Goal: Task Accomplishment & Management: Use online tool/utility

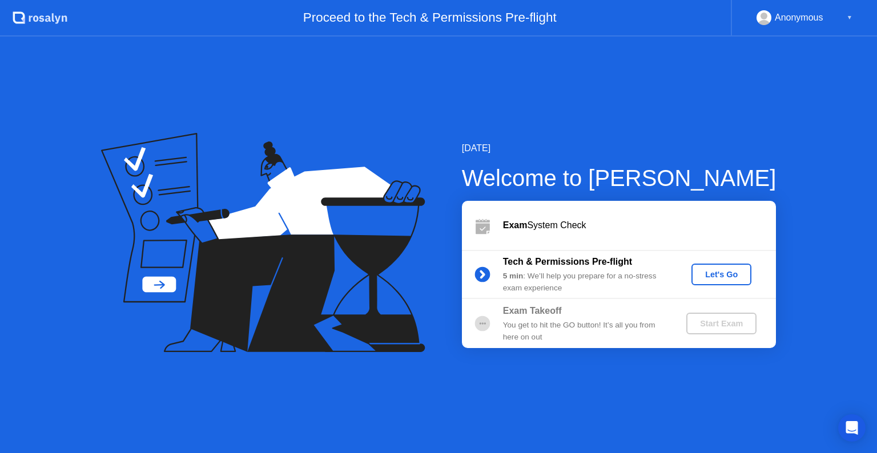
click at [733, 272] on div "Let's Go" at bounding box center [721, 274] width 51 height 9
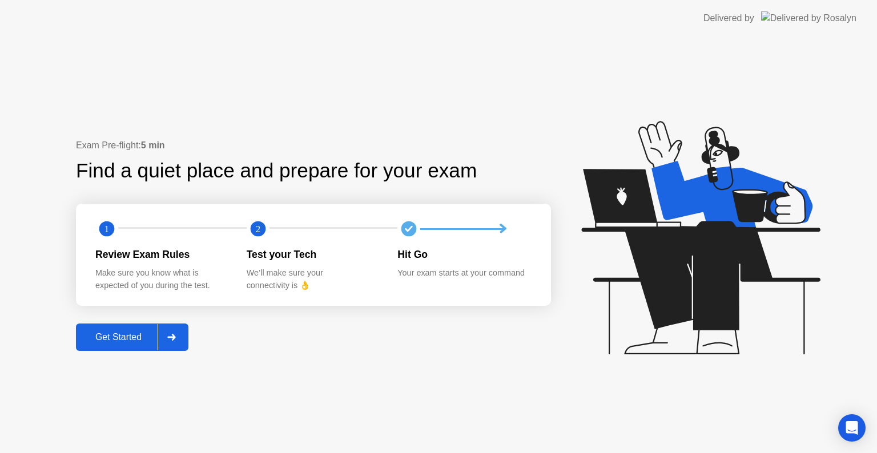
click at [139, 340] on div "Get Started" at bounding box center [118, 337] width 78 height 10
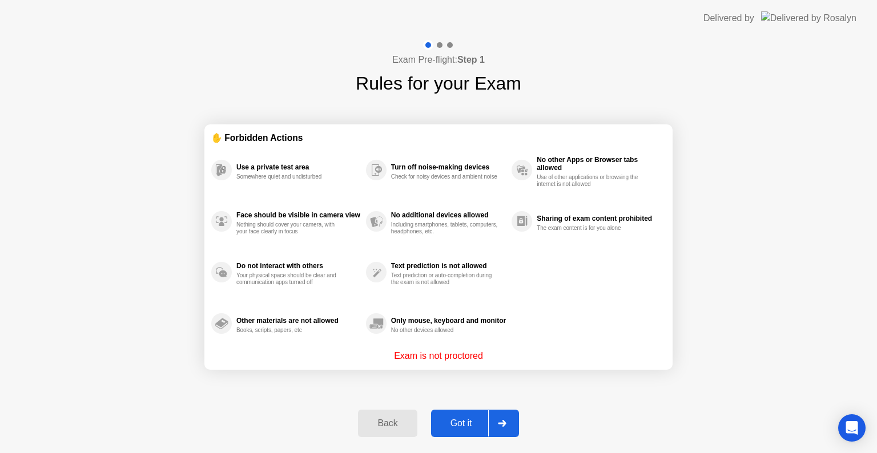
click at [438, 419] on div "Got it" at bounding box center [462, 424] width 54 height 10
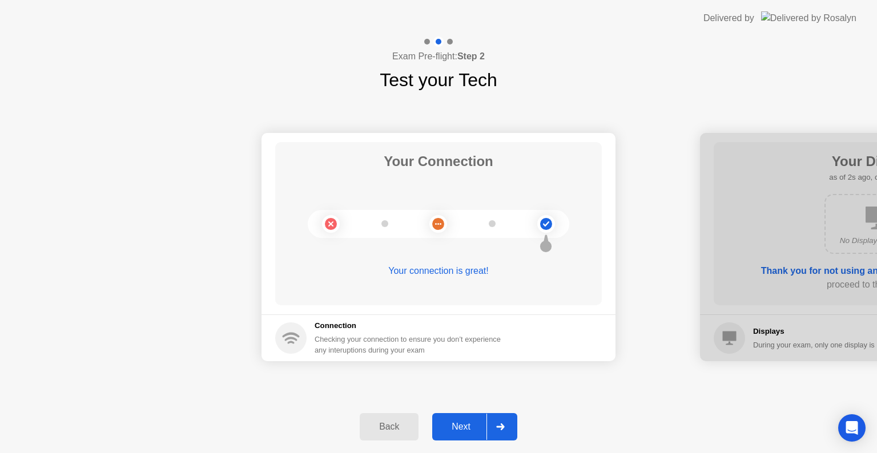
click at [438, 419] on button "Next" at bounding box center [474, 426] width 85 height 27
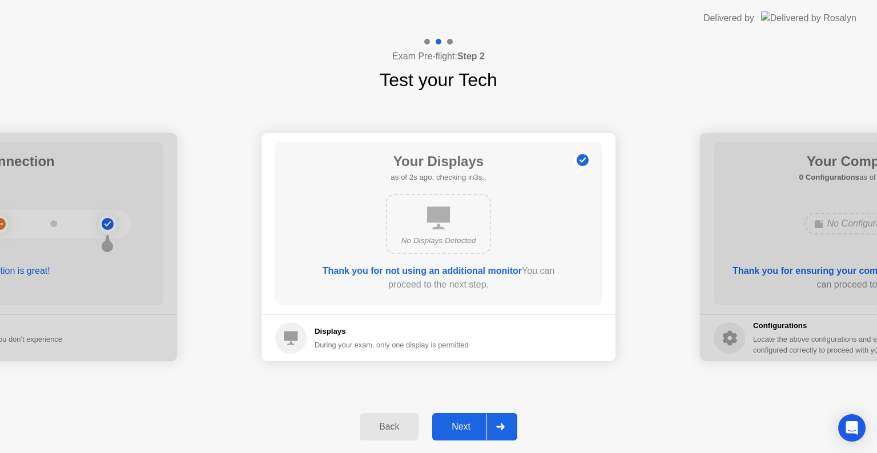
click at [438, 419] on button "Next" at bounding box center [474, 426] width 85 height 27
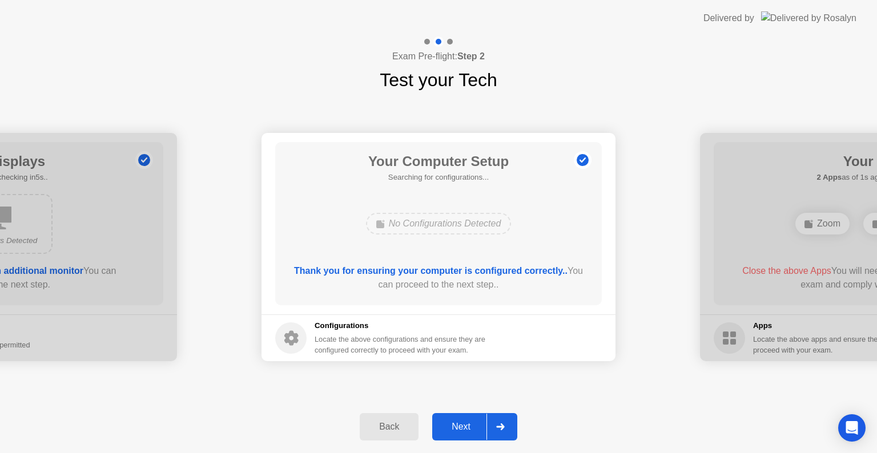
click at [438, 419] on button "Next" at bounding box center [474, 426] width 85 height 27
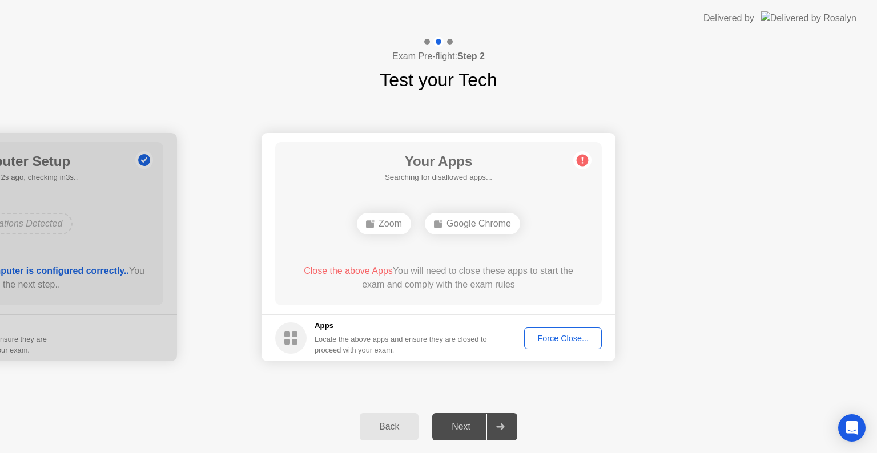
click at [546, 338] on div "Force Close..." at bounding box center [563, 338] width 70 height 9
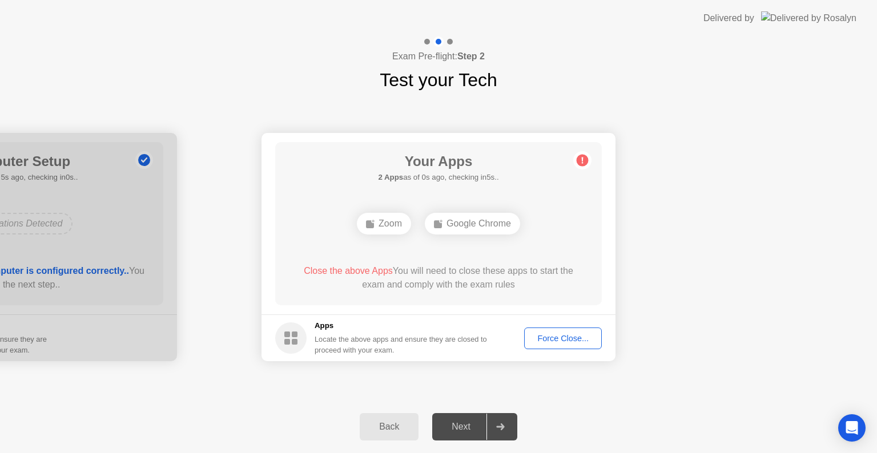
click at [551, 339] on div "Force Close..." at bounding box center [563, 338] width 70 height 9
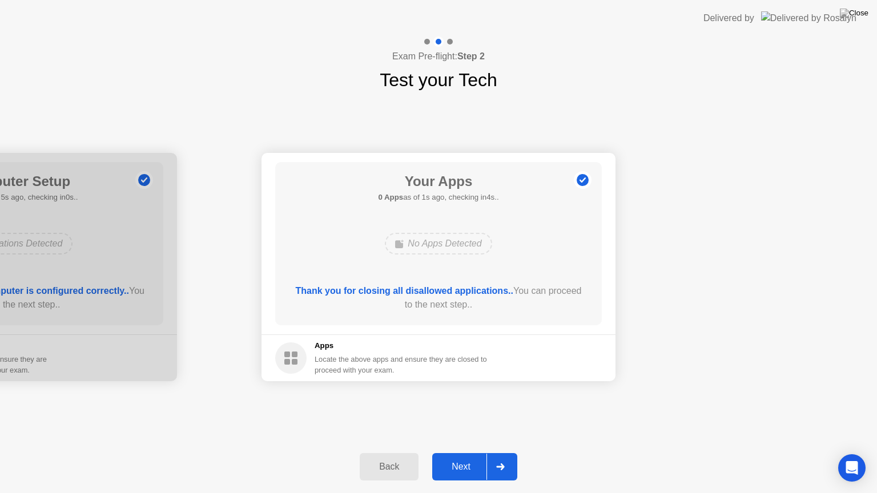
click at [464, 453] on div "Next" at bounding box center [461, 467] width 51 height 10
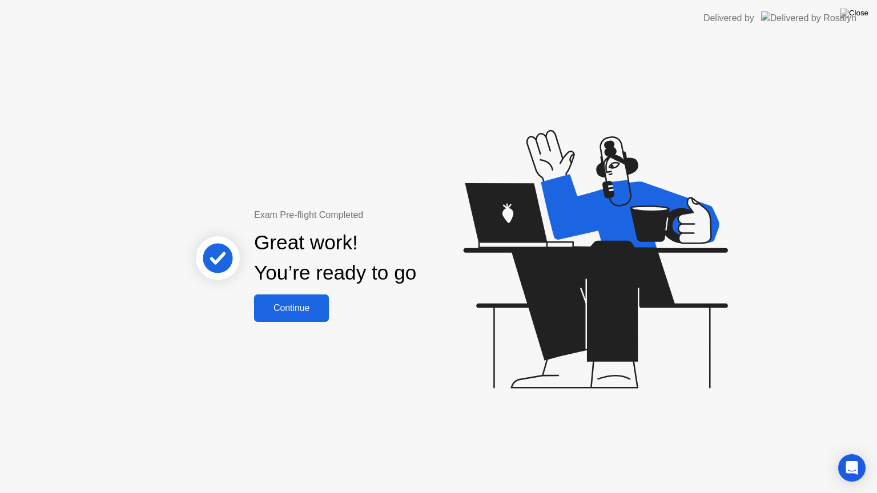
click at [267, 313] on div "Continue" at bounding box center [292, 308] width 68 height 10
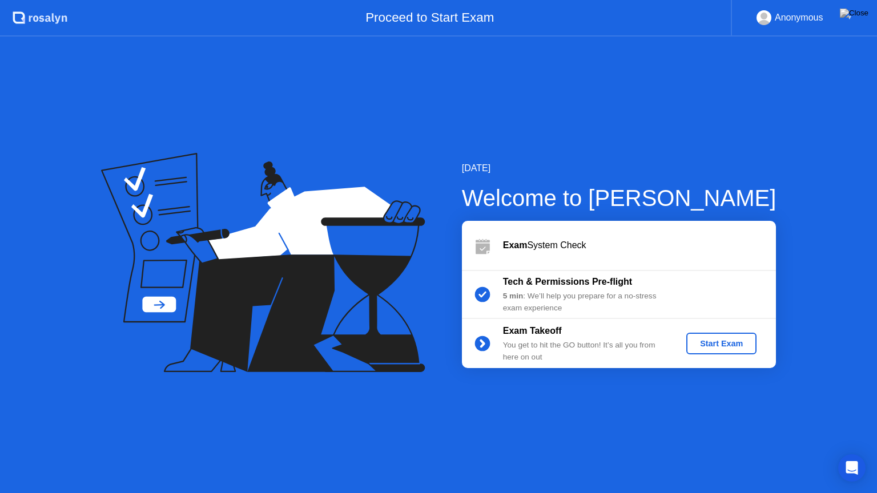
click at [720, 348] on div "Start Exam" at bounding box center [721, 343] width 61 height 9
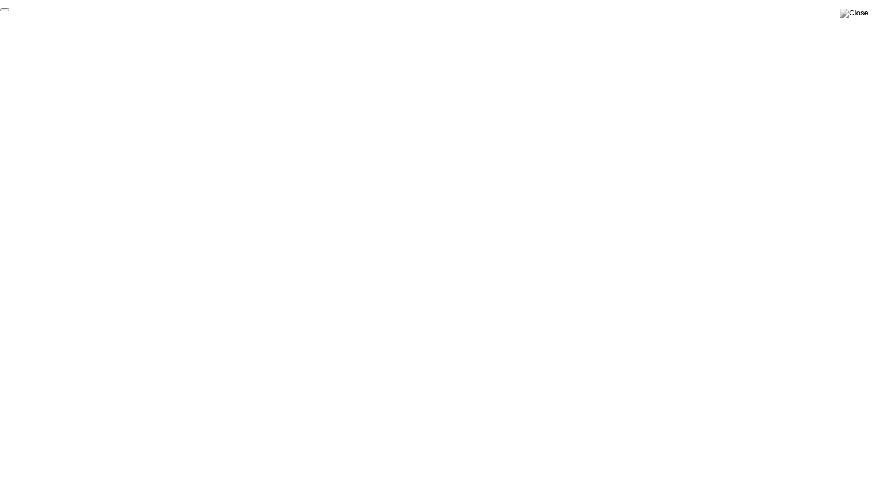
click div "End Proctoring Session"
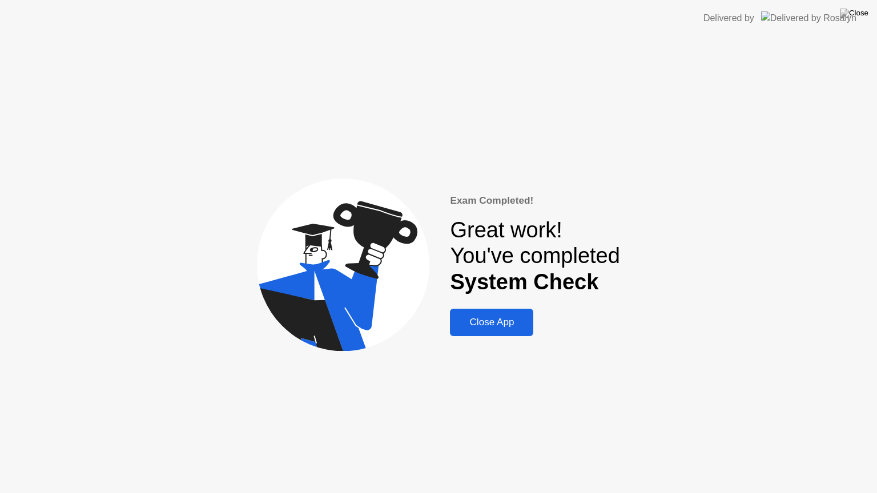
click at [481, 322] on div "Close App" at bounding box center [491, 322] width 77 height 11
